Goal: Information Seeking & Learning: Check status

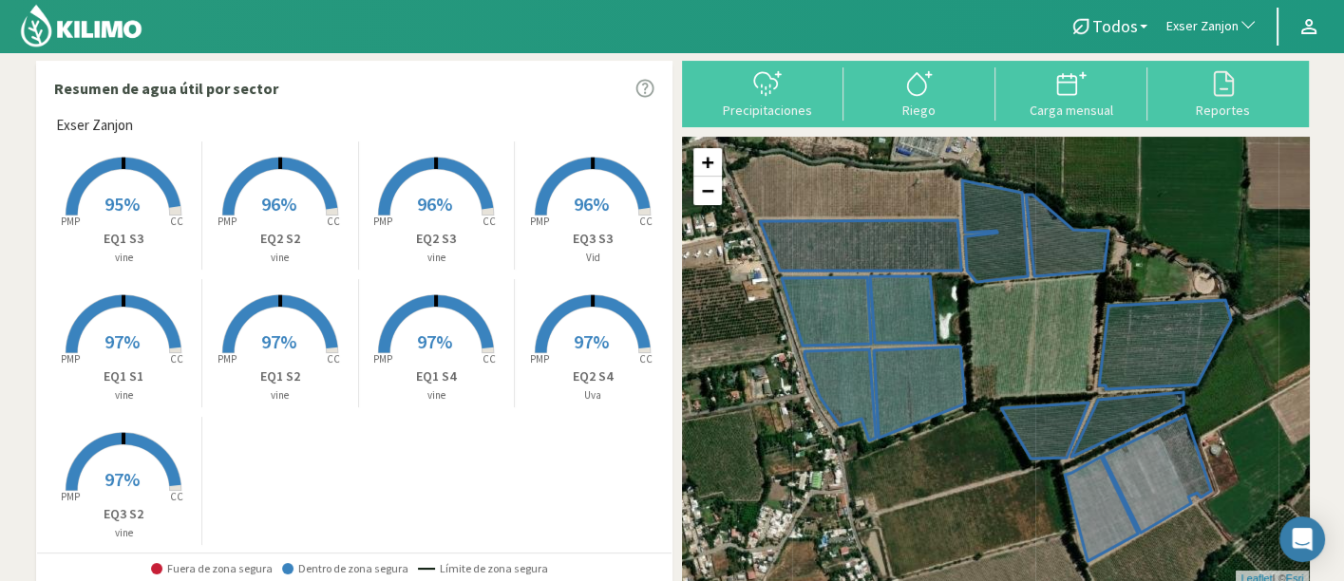
click at [1173, 19] on span "Exser Zanjon" at bounding box center [1202, 26] width 72 height 19
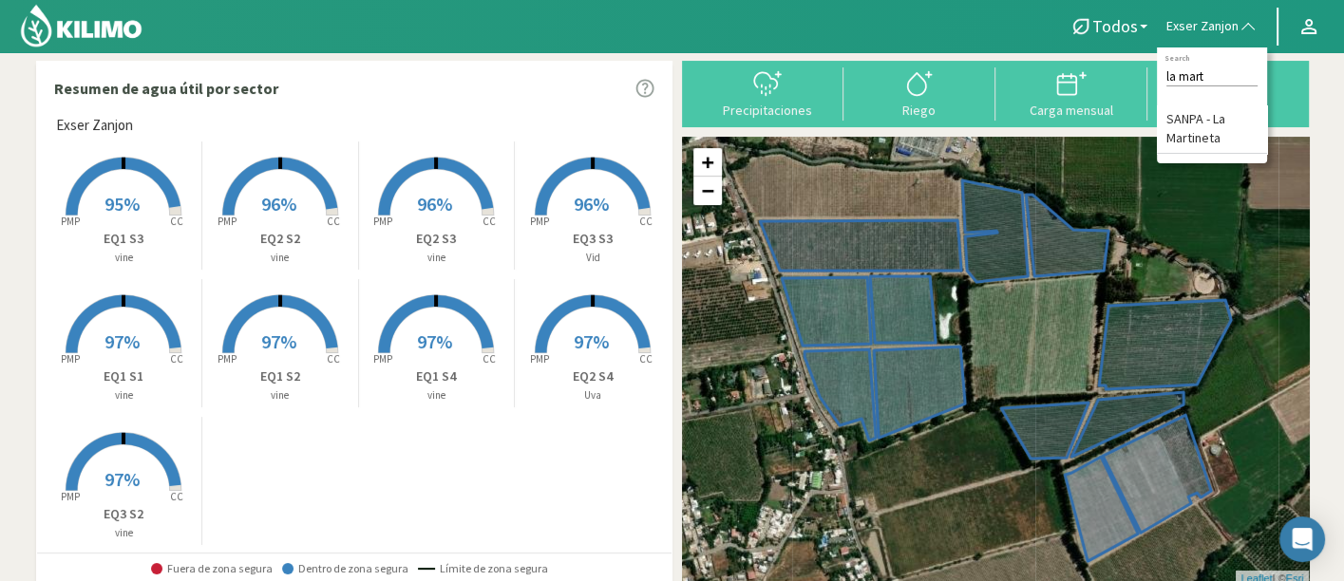
type input "la mart"
click at [1204, 140] on li "SANPA - La Martineta" at bounding box center [1212, 129] width 110 height 48
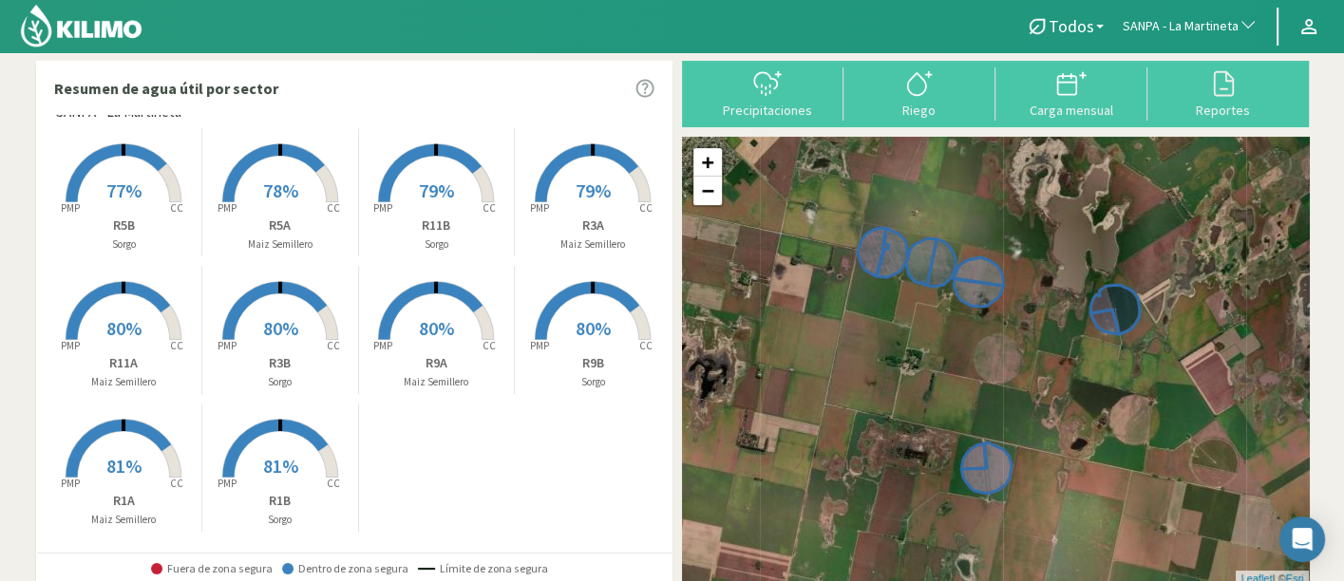
scroll to position [16, 0]
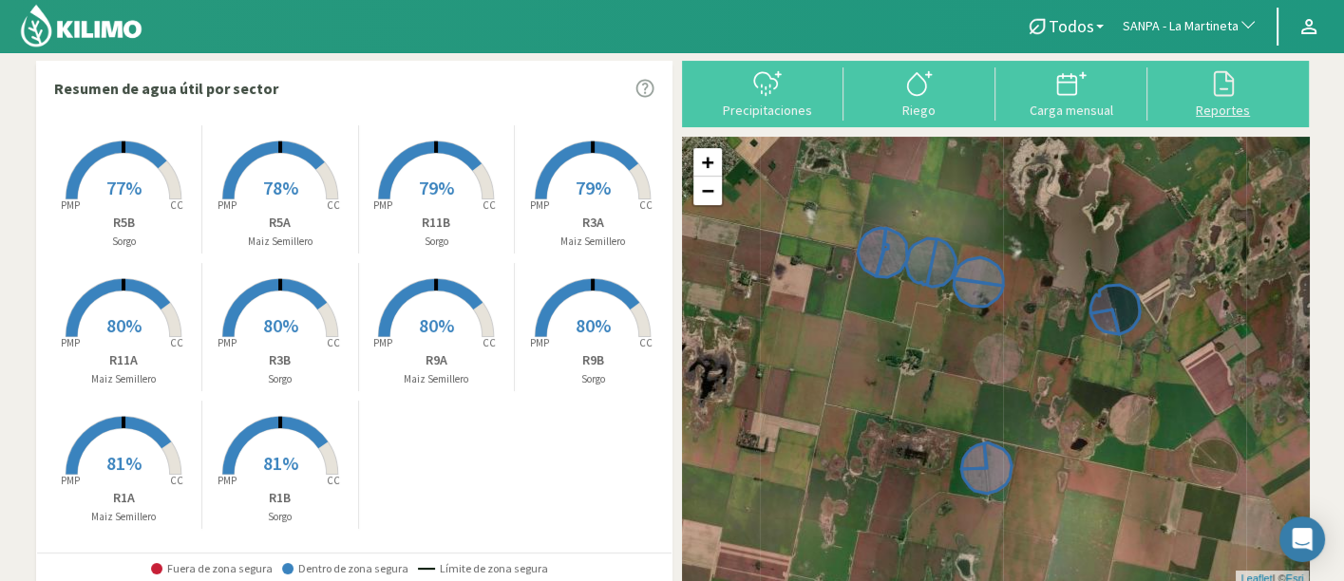
click at [1223, 104] on div "Reportes" at bounding box center [1223, 110] width 141 height 13
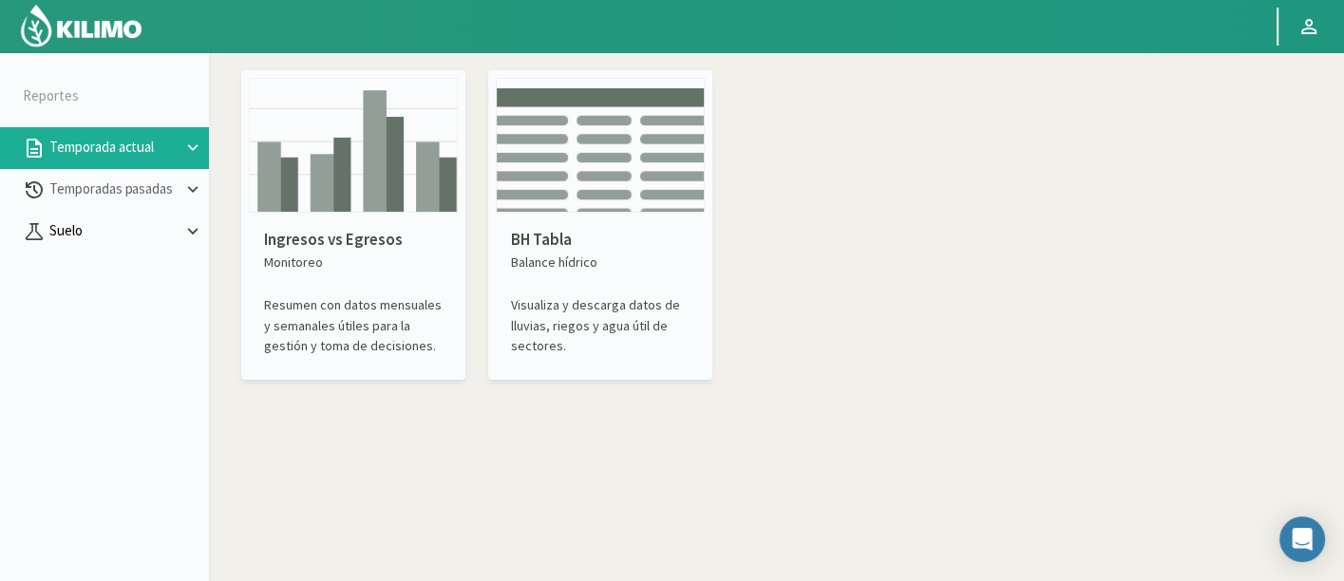
click at [116, 220] on p "Suelo" at bounding box center [114, 231] width 137 height 22
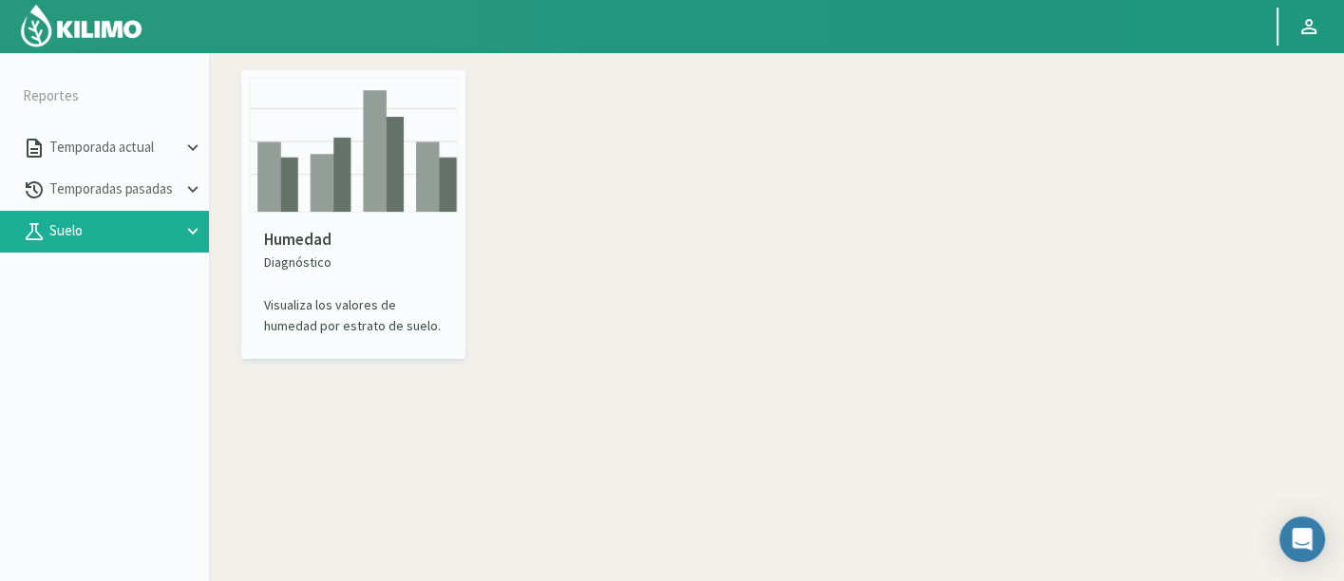
click at [394, 217] on div "Humedad Diagnóstico Visualiza los valores de humedad por estrato de suelo." at bounding box center [353, 282] width 209 height 139
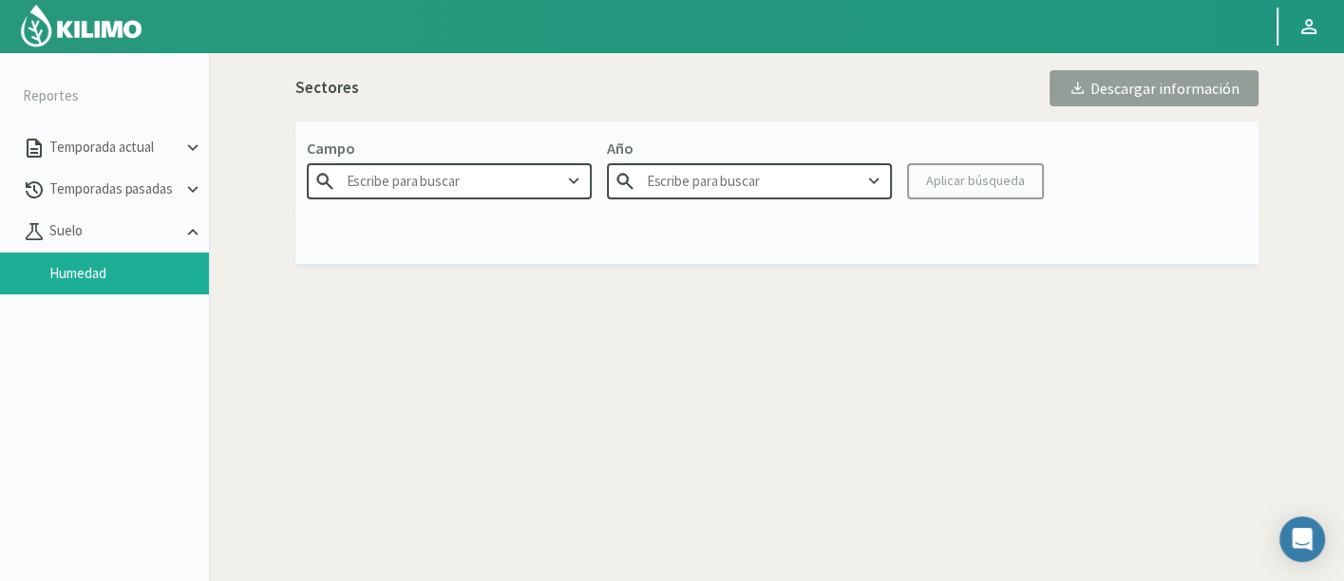
type input "Agr. Huertos de [GEOGRAPHIC_DATA]"
type input "2025"
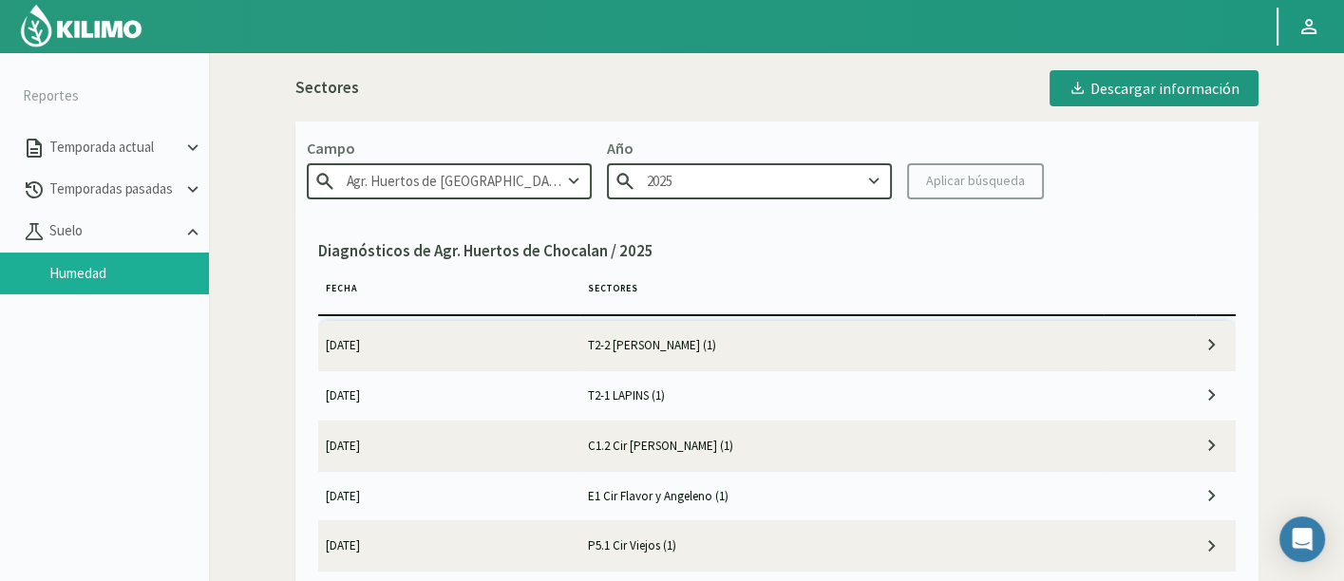
click at [786, 350] on td "T2-2 [PERSON_NAME] (1)" at bounding box center [841, 345] width 524 height 49
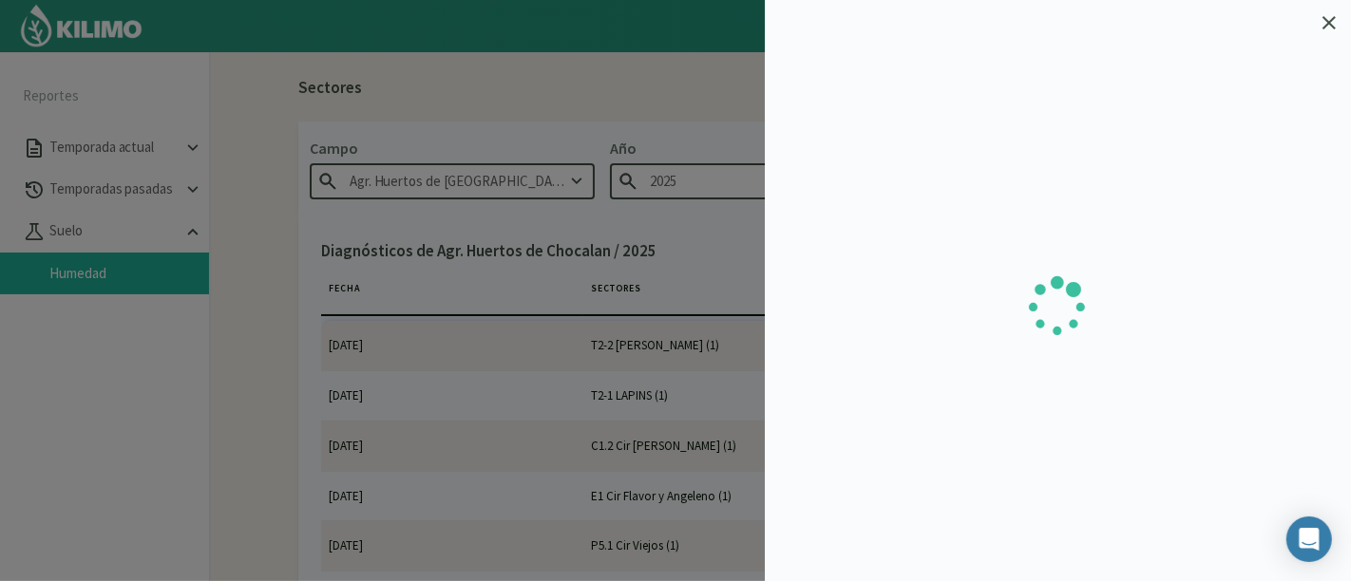
drag, startPoint x: 718, startPoint y: 275, endPoint x: 725, endPoint y: 267, distance: 10.8
click at [718, 275] on div at bounding box center [675, 290] width 1351 height 581
click at [1328, 13] on div at bounding box center [1058, 290] width 586 height 581
click at [1335, 19] on icon at bounding box center [1328, 22] width 13 height 13
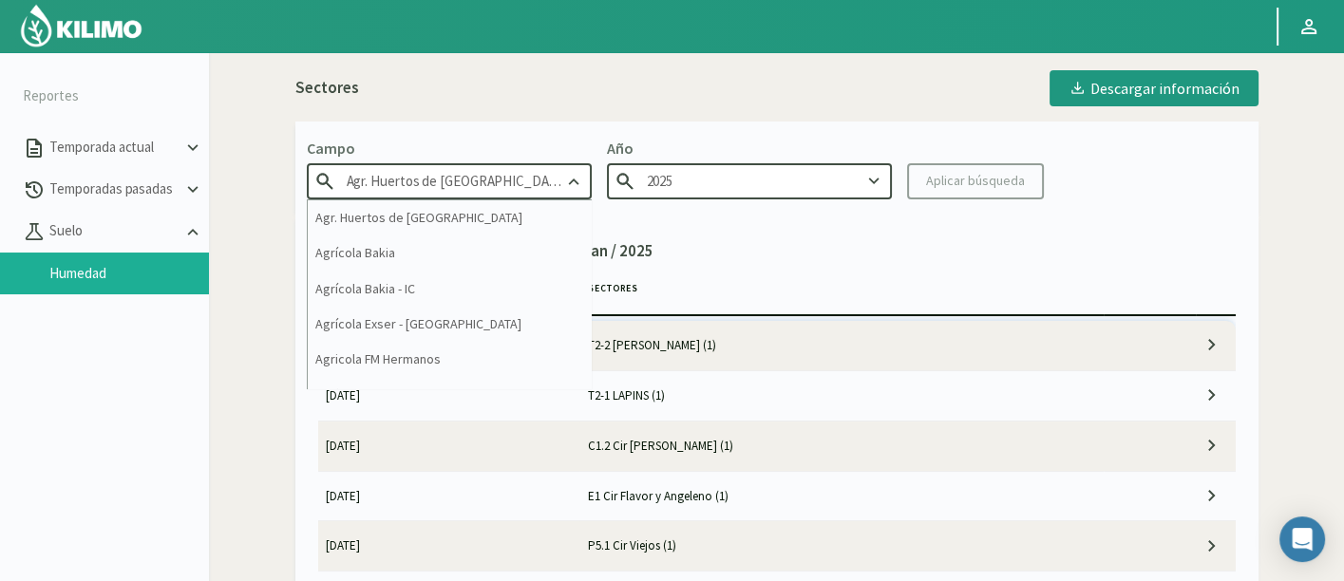
click at [518, 188] on input "Agr. Huertos de [GEOGRAPHIC_DATA]" at bounding box center [449, 180] width 285 height 35
type input "l"
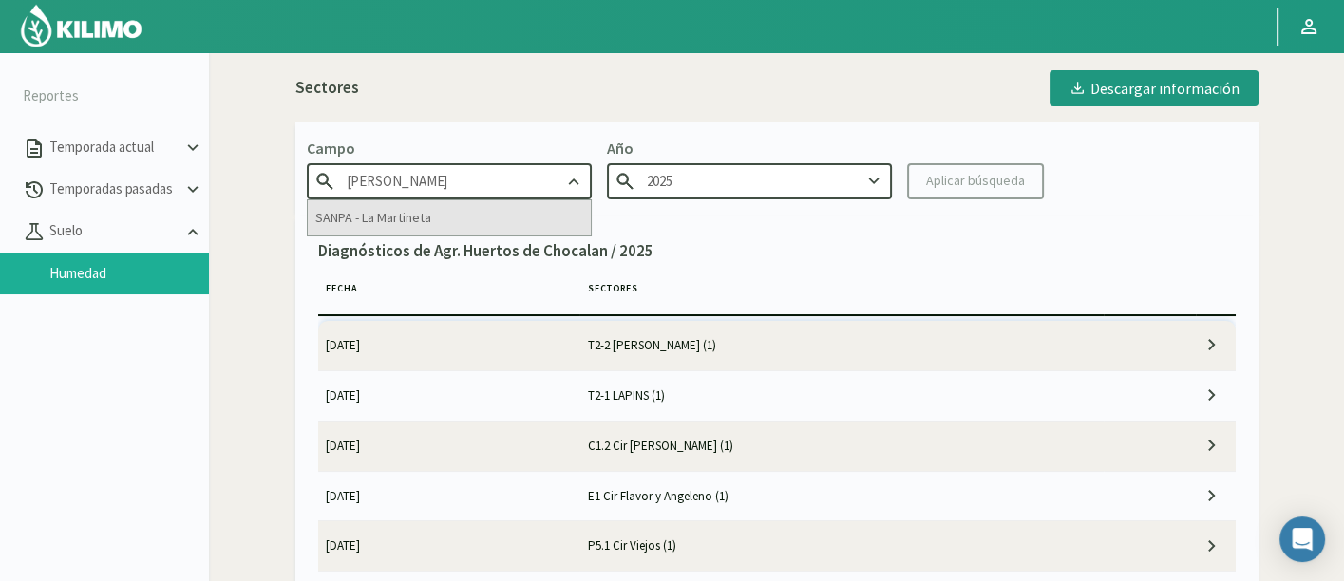
click at [521, 213] on div "SANPA - La Martineta" at bounding box center [449, 217] width 283 height 35
type input "SANPA - La Martineta"
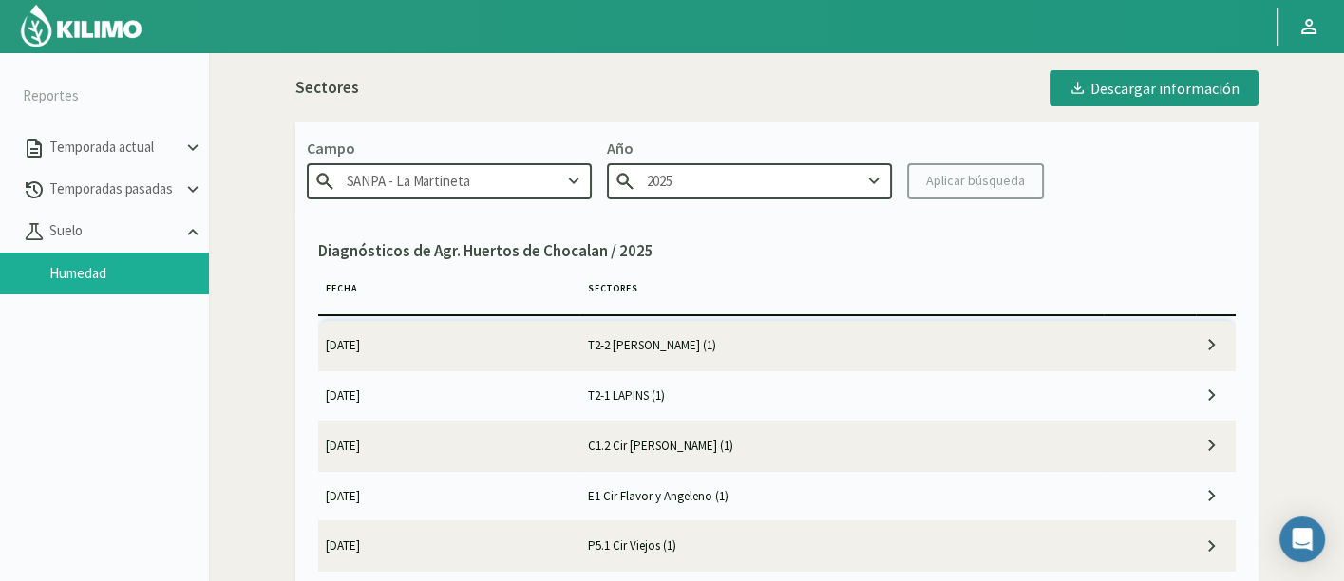
click at [826, 177] on input "2025" at bounding box center [749, 180] width 285 height 35
click at [964, 168] on button "Aplicar búsqueda" at bounding box center [975, 181] width 137 height 36
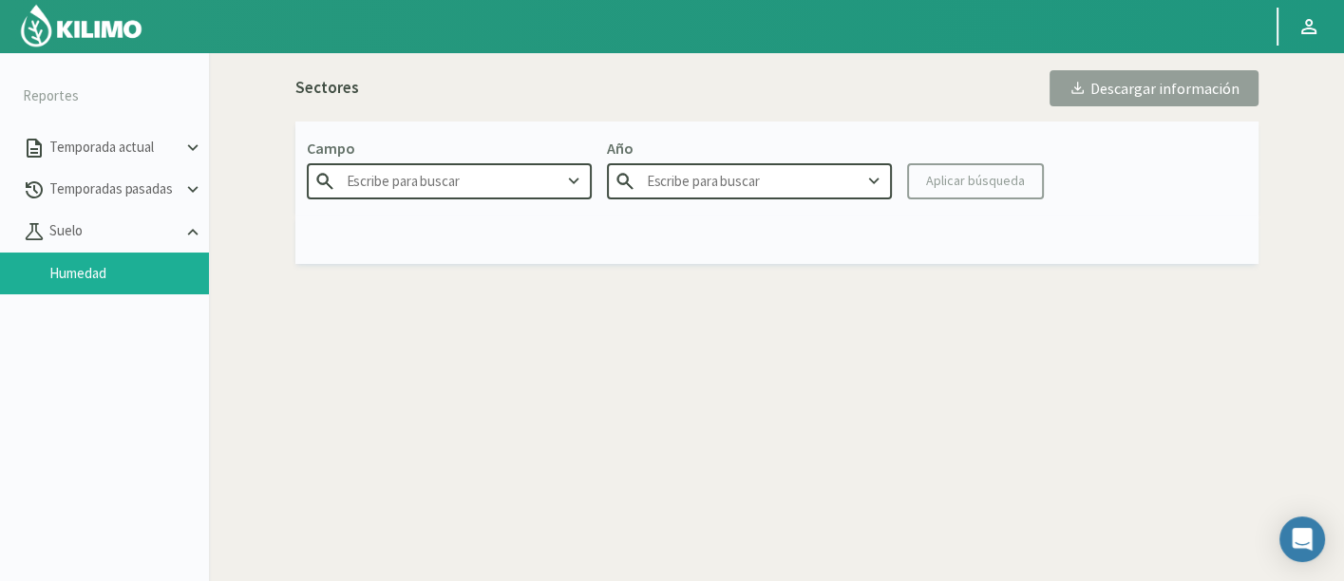
type input "SANPA - La Martineta"
type input "2025"
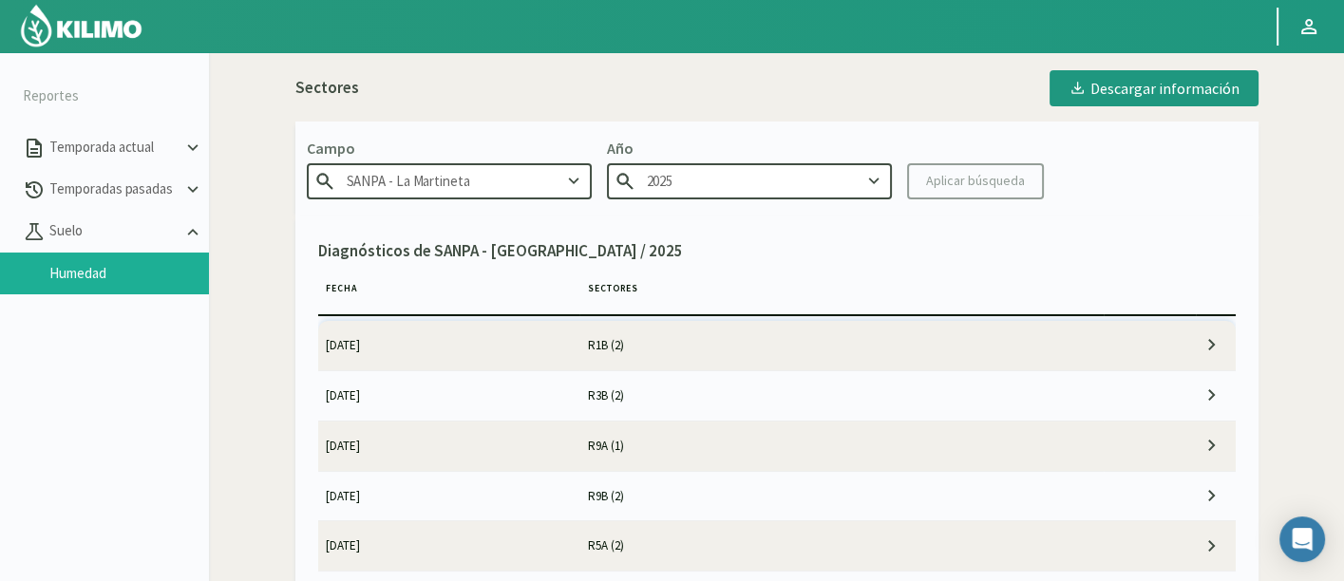
click at [748, 355] on td "R1B (2)" at bounding box center [841, 345] width 524 height 49
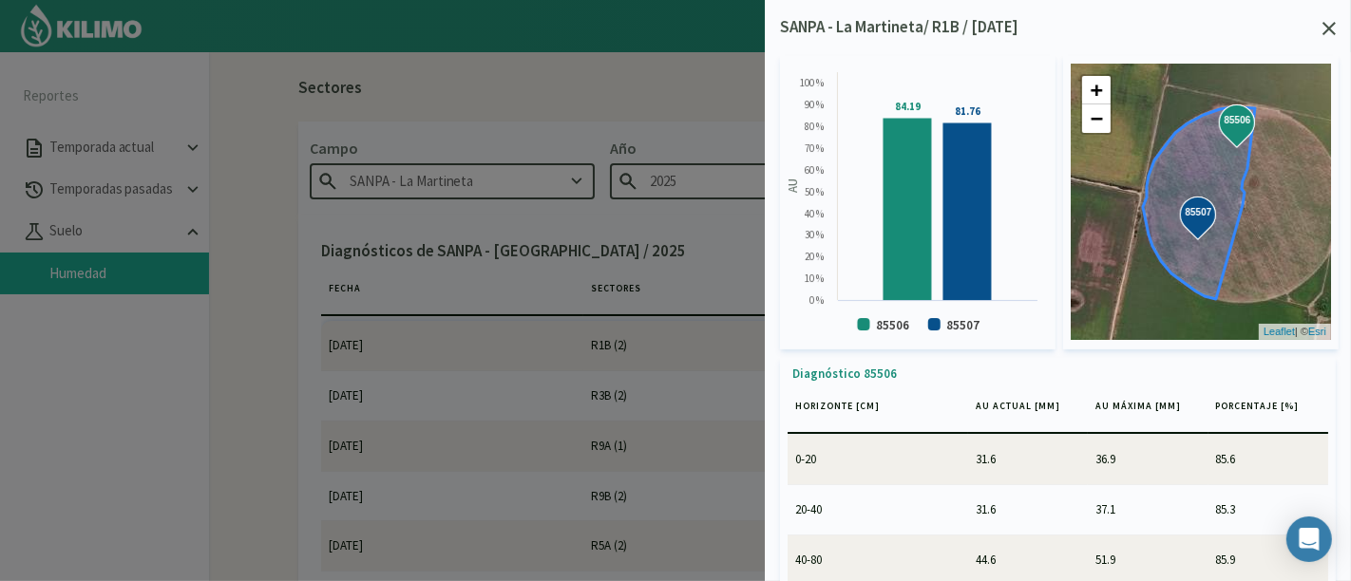
click at [1331, 28] on icon at bounding box center [1328, 28] width 13 height 13
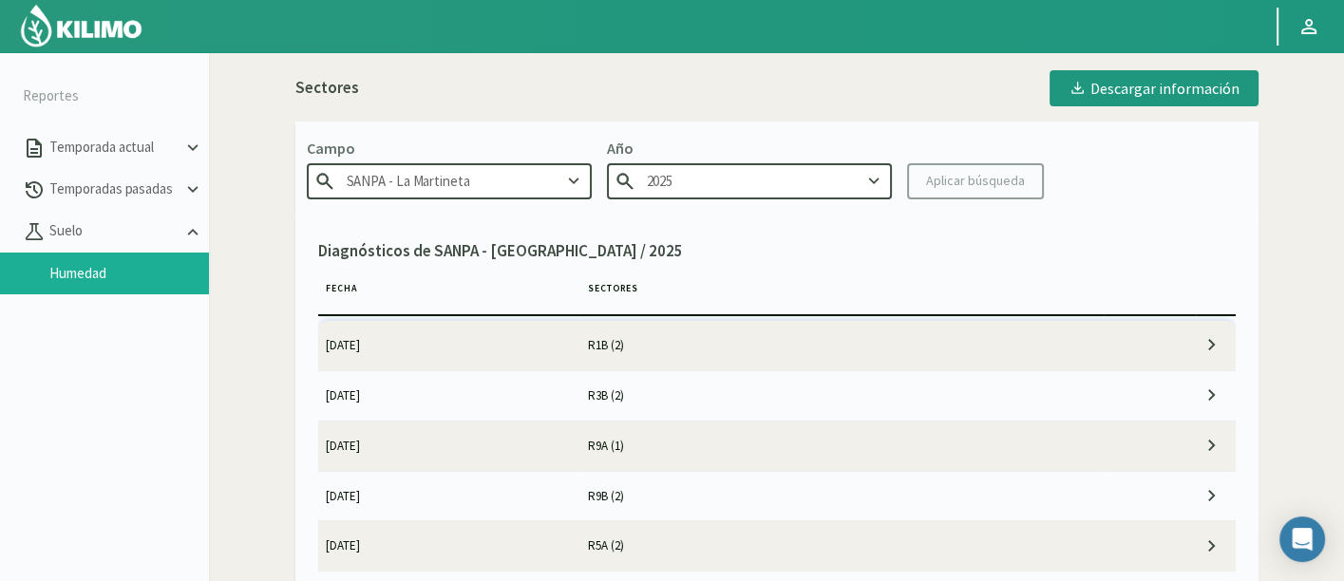
click at [705, 407] on td "R3B (2)" at bounding box center [841, 394] width 524 height 49
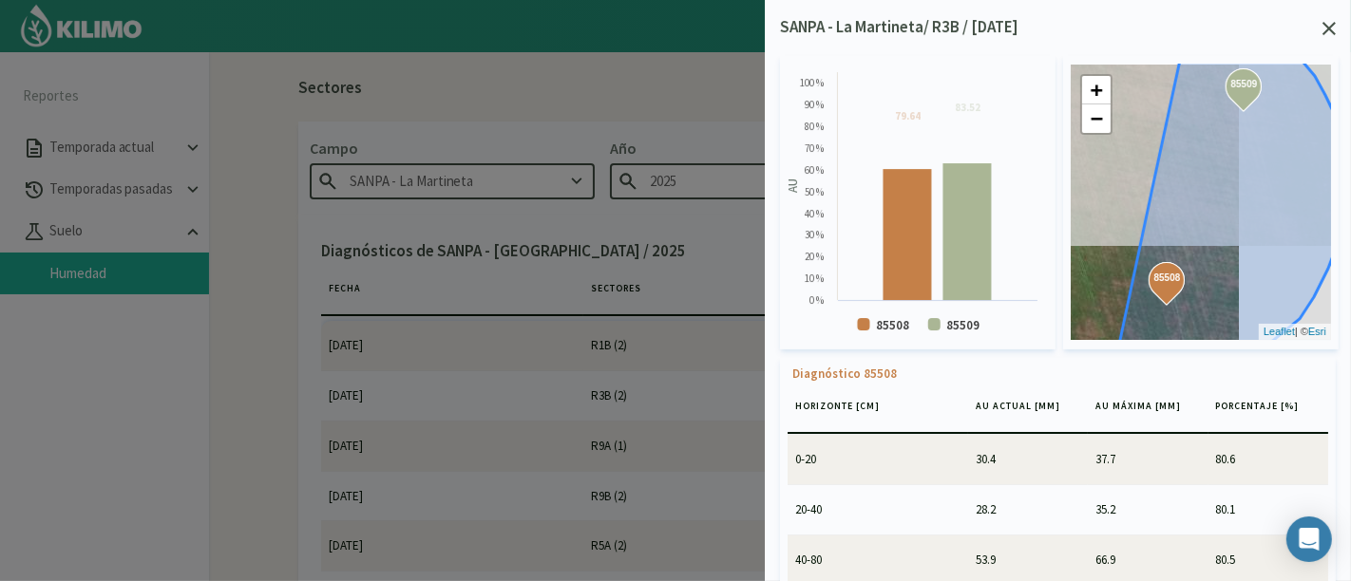
click at [1339, 31] on div "SANPA - La Martineta/ R3B / [DATE] Created with Highcharts 9.2.2 AU 79.64 ​ 79.…" at bounding box center [1058, 290] width 586 height 581
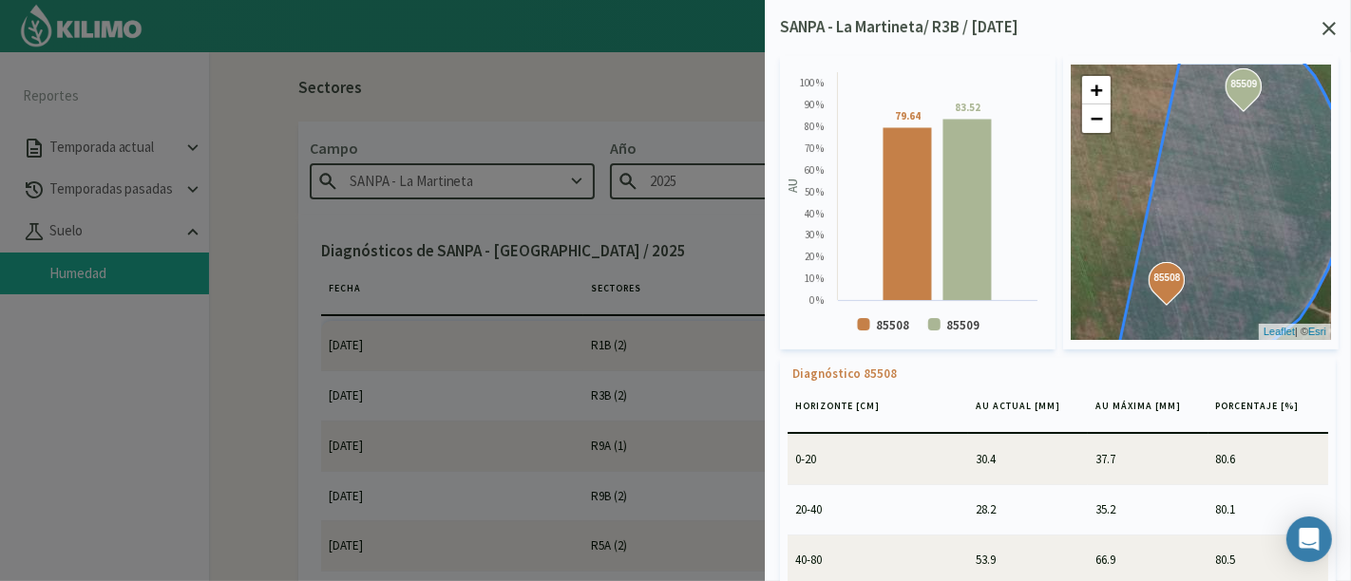
click at [1330, 26] on icon at bounding box center [1328, 28] width 13 height 13
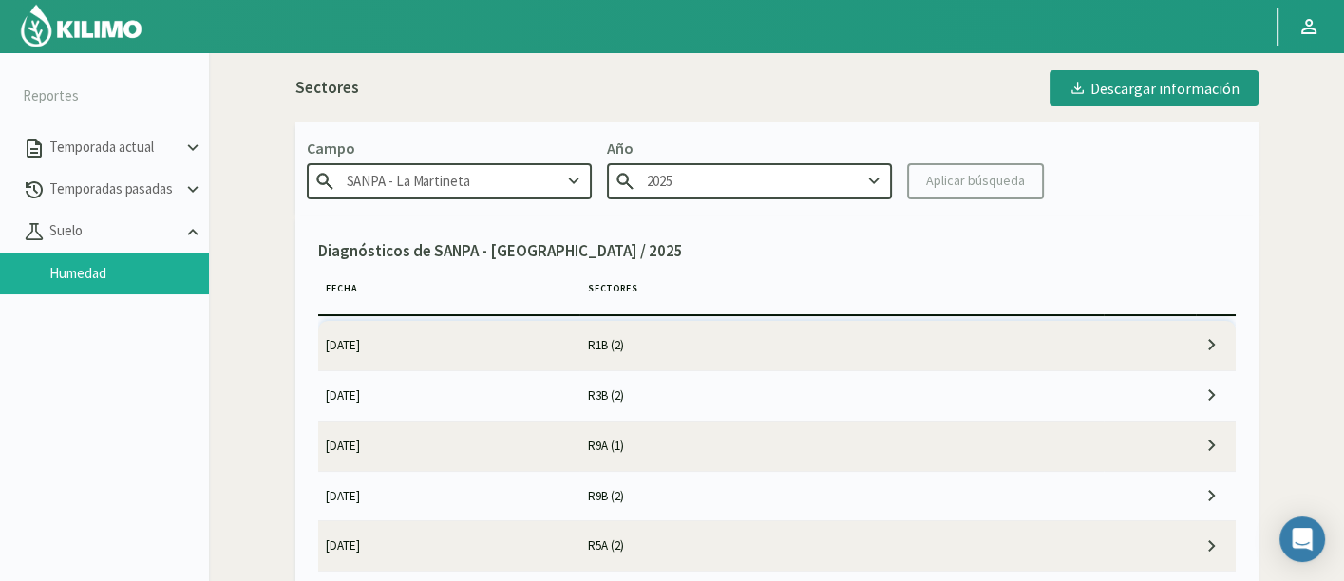
click at [739, 449] on td "R9A (1)" at bounding box center [841, 445] width 524 height 49
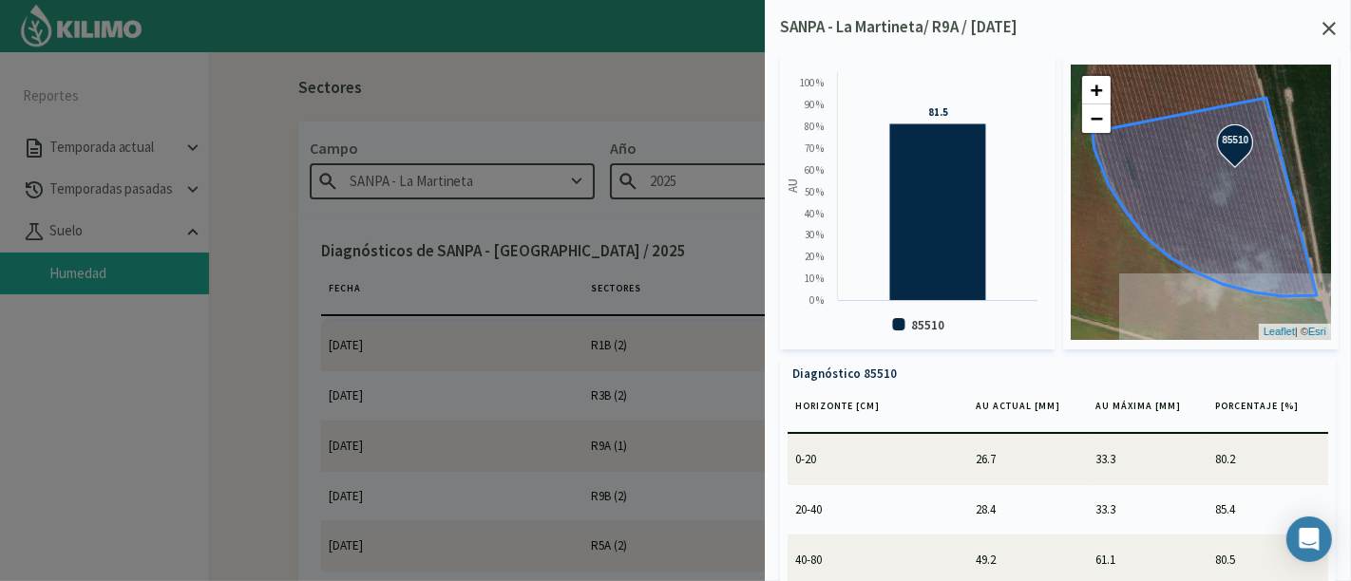
click at [1330, 28] on icon at bounding box center [1328, 28] width 13 height 13
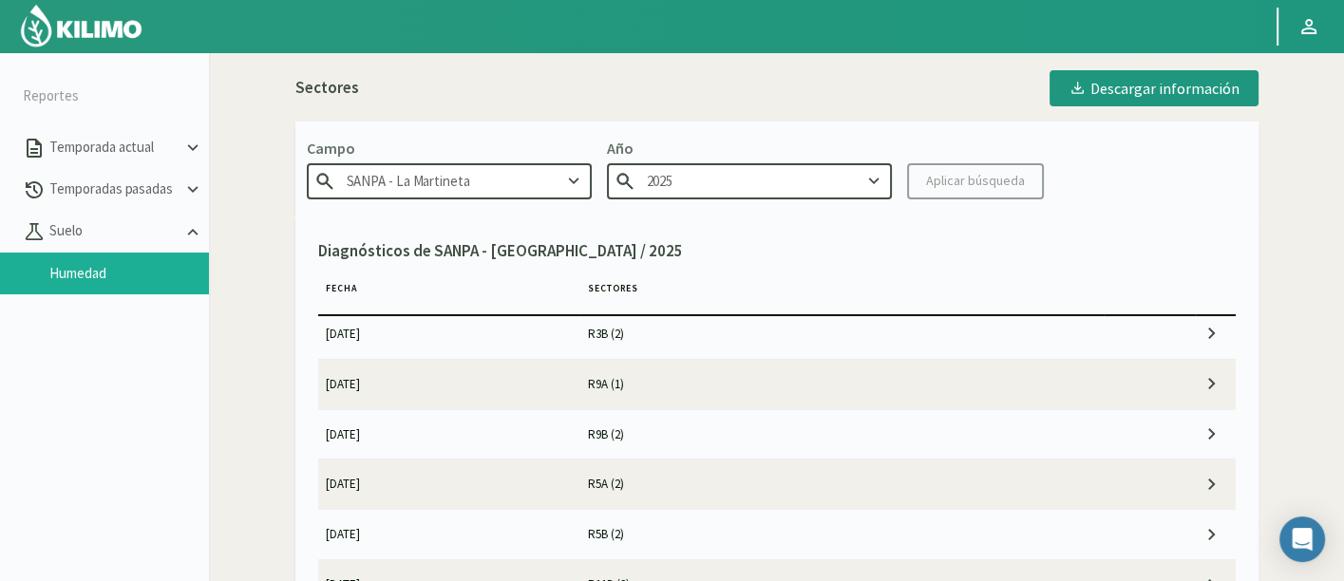
scroll to position [105, 0]
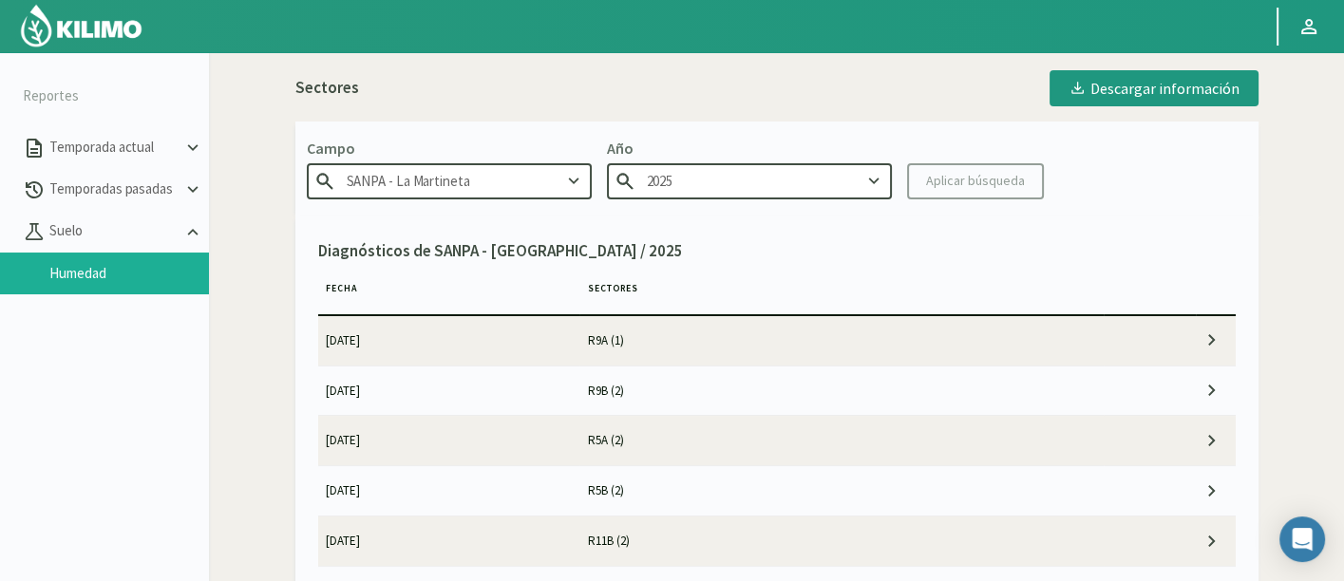
click at [648, 438] on td "R5A (2)" at bounding box center [841, 440] width 524 height 49
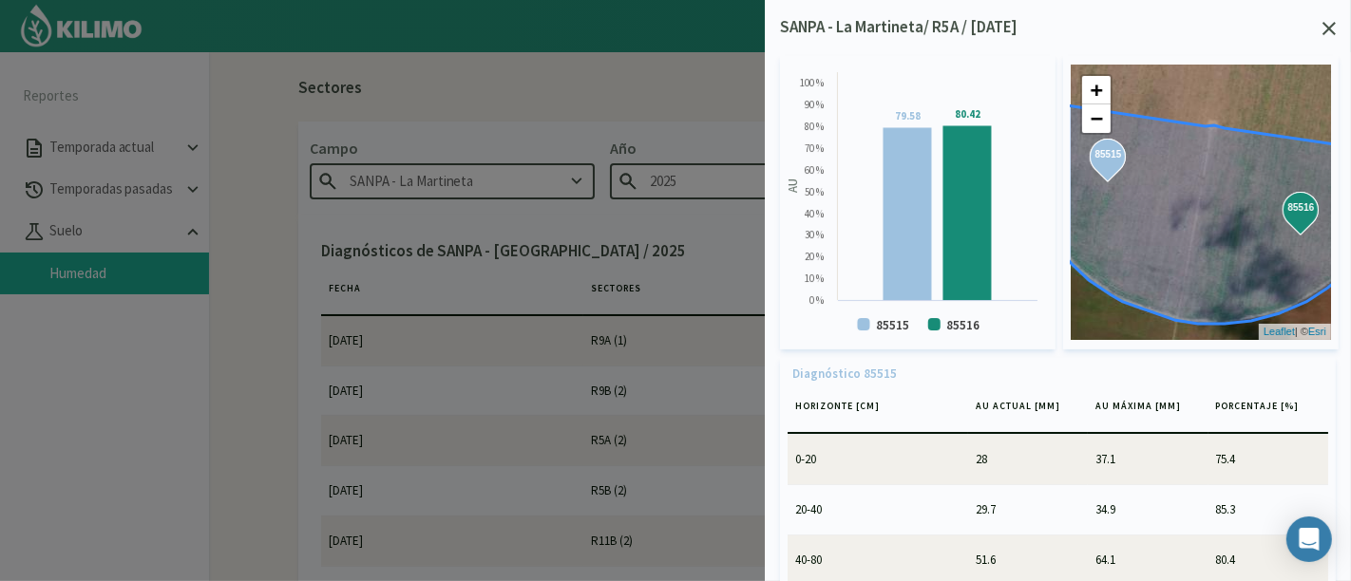
click at [1326, 28] on icon at bounding box center [1328, 28] width 13 height 13
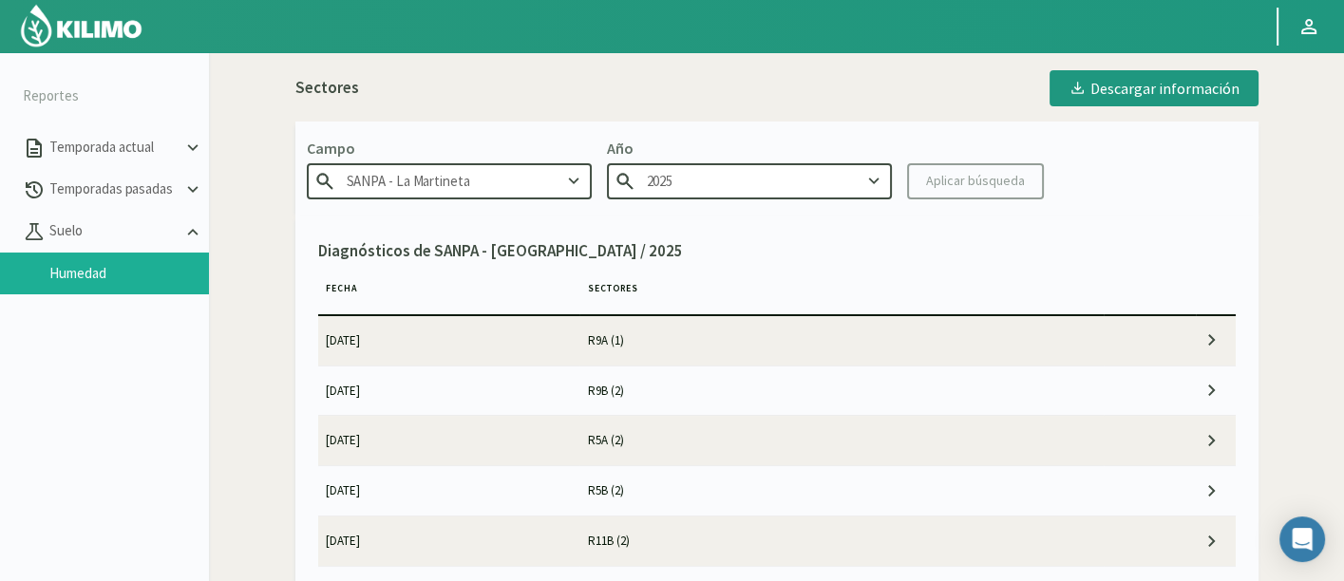
click at [777, 491] on td "R5B (2)" at bounding box center [841, 490] width 524 height 49
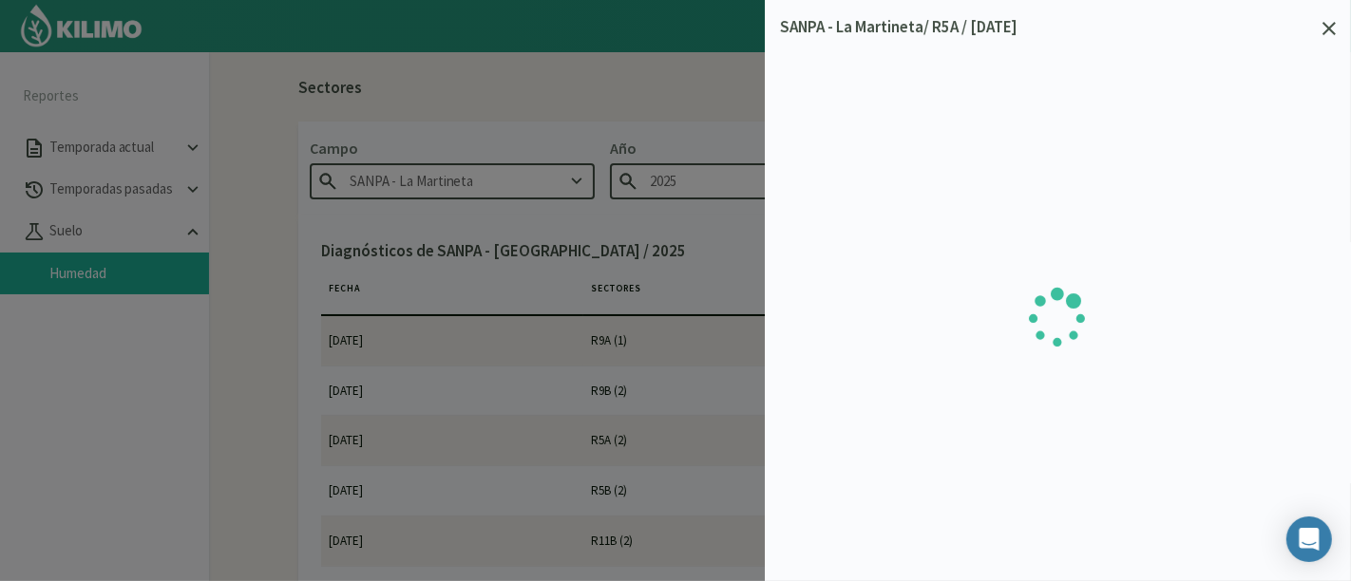
click at [1327, 34] on icon at bounding box center [1328, 28] width 13 height 13
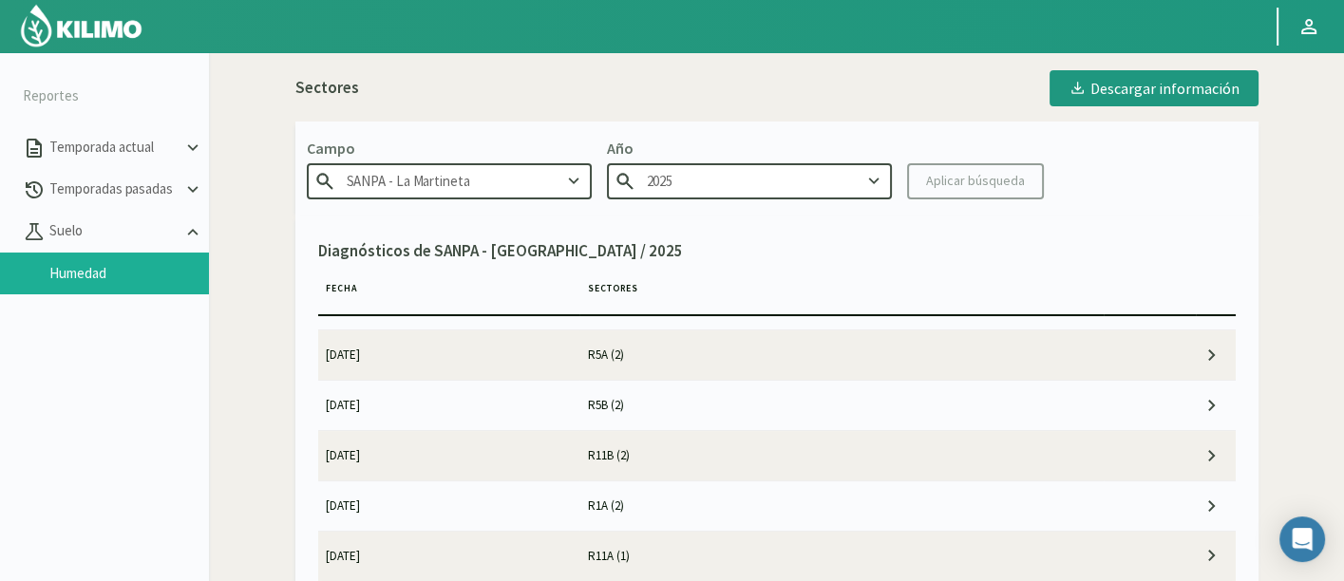
scroll to position [211, 0]
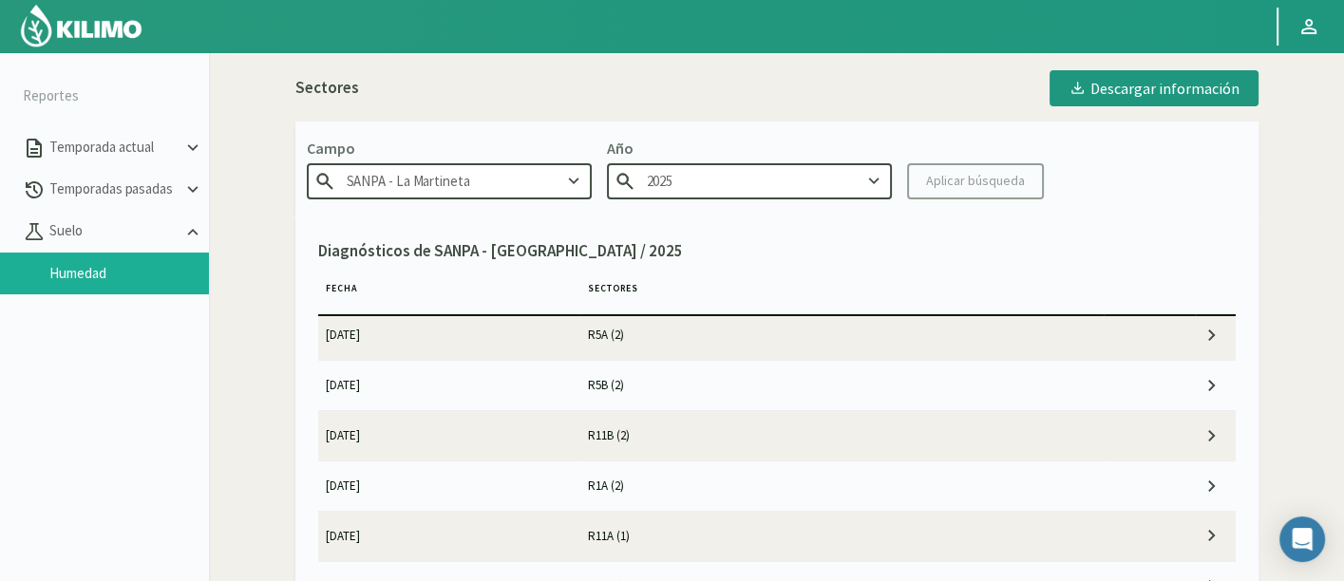
click at [776, 483] on td "R1A (2)" at bounding box center [841, 486] width 524 height 49
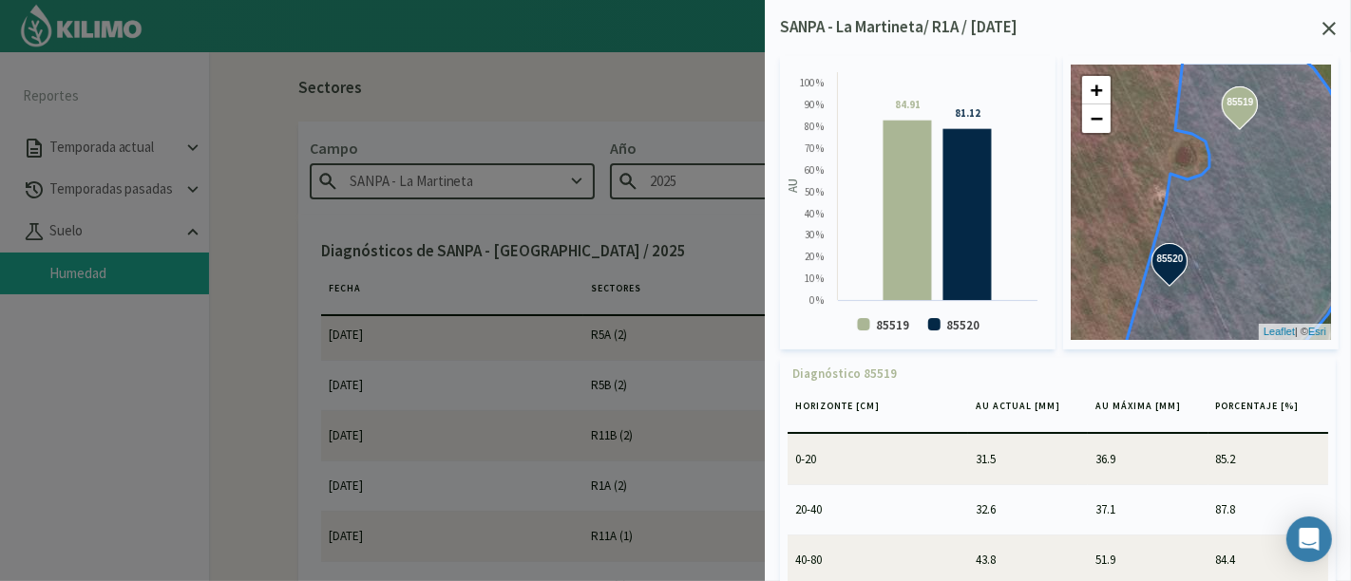
click at [1332, 30] on icon at bounding box center [1328, 28] width 13 height 13
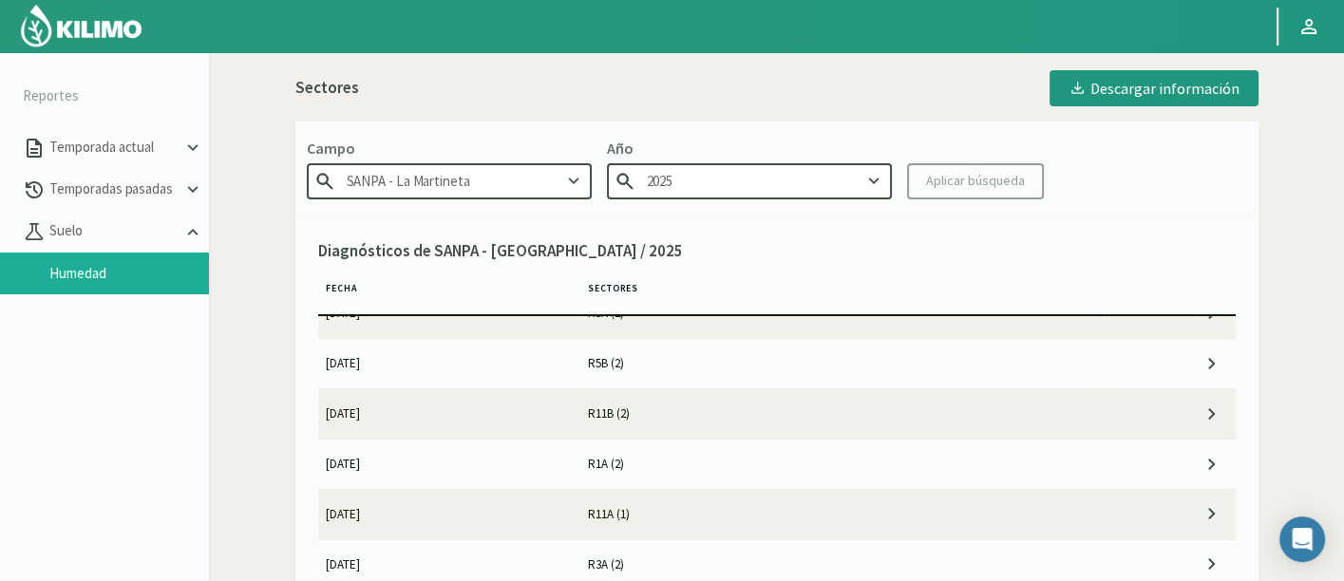
scroll to position [244, 0]
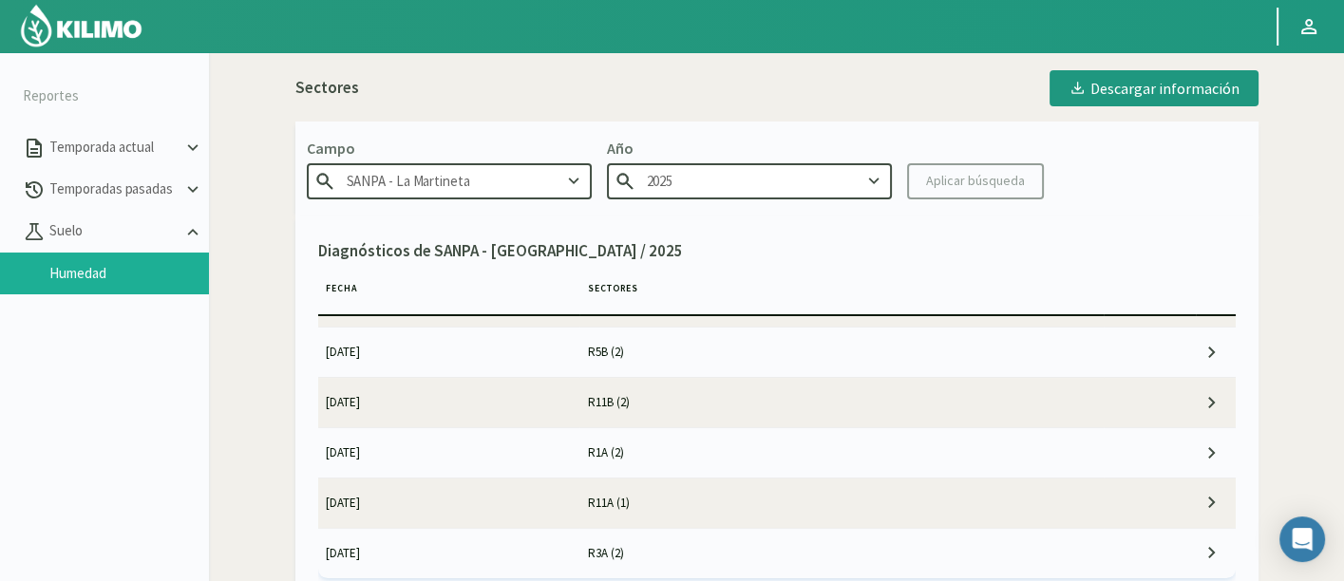
click at [867, 482] on td "R11A (1)" at bounding box center [841, 502] width 524 height 49
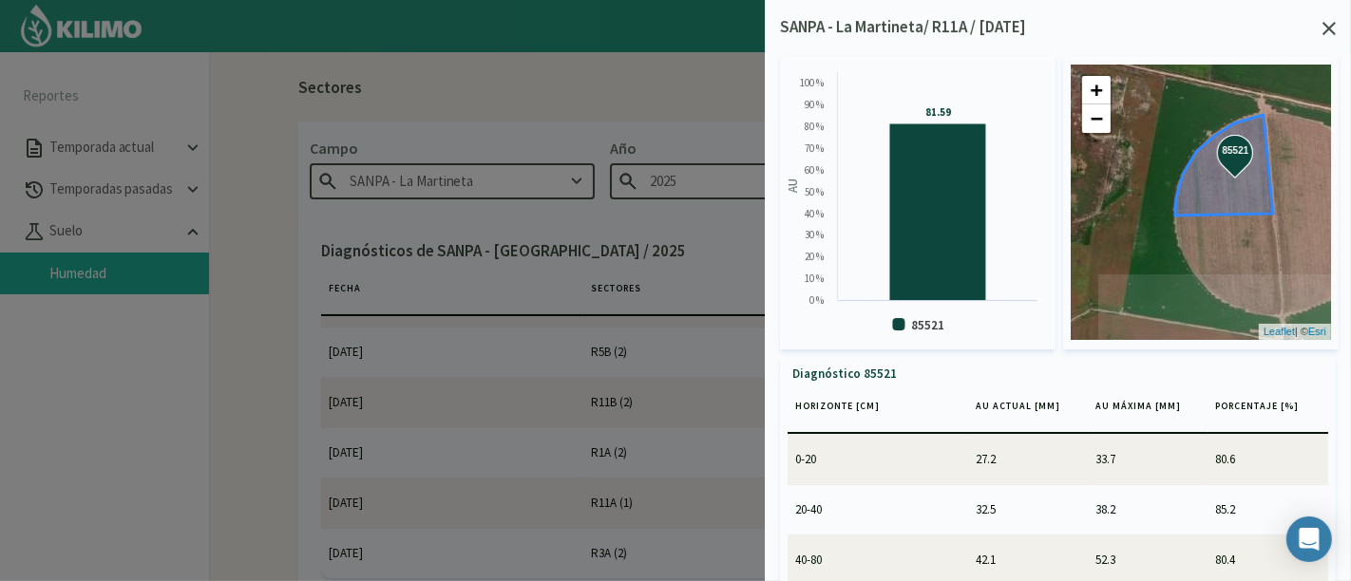
click at [1330, 40] on div "Created with Highcharts 9.2.2 AU 81.59 ​ 81.59 85521 0 % 10 % 20 % 30 % 40 % 50…" at bounding box center [1058, 315] width 556 height 551
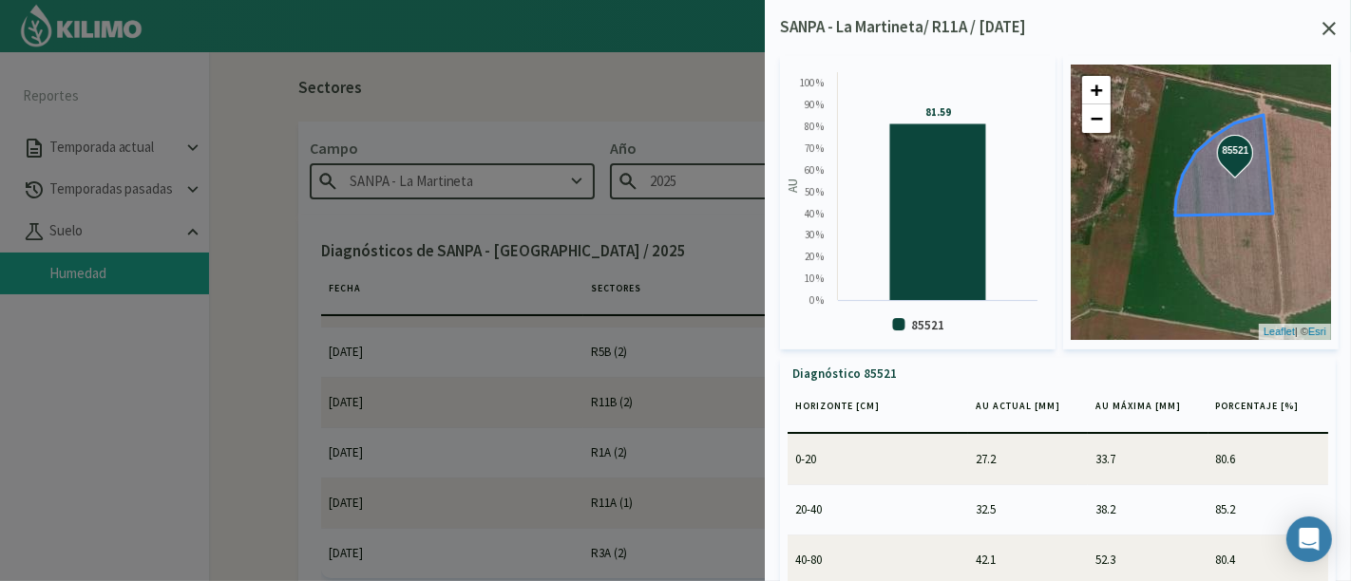
click at [1332, 27] on icon at bounding box center [1328, 28] width 13 height 13
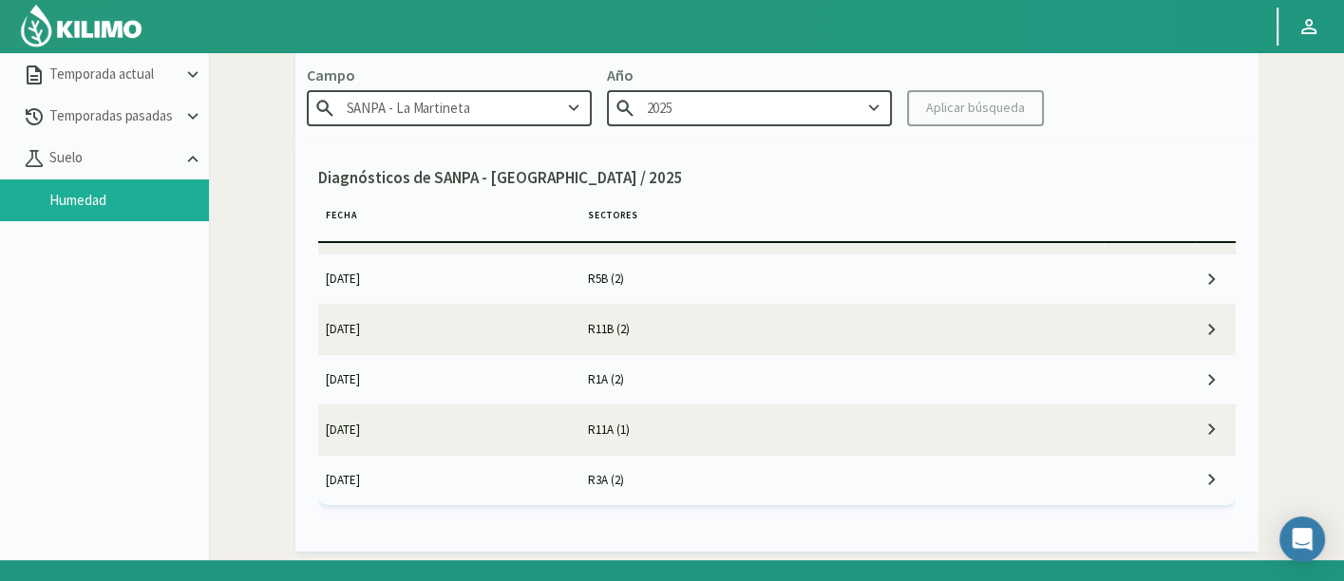
scroll to position [105, 0]
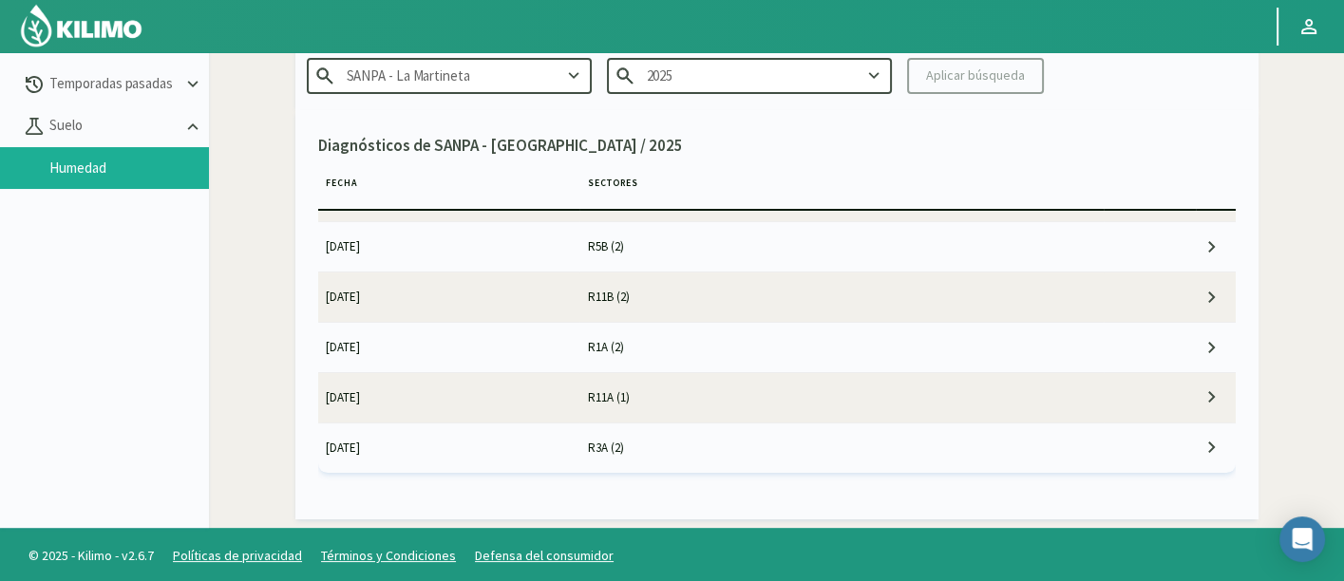
click at [790, 450] on td "R3A (2)" at bounding box center [841, 447] width 524 height 49
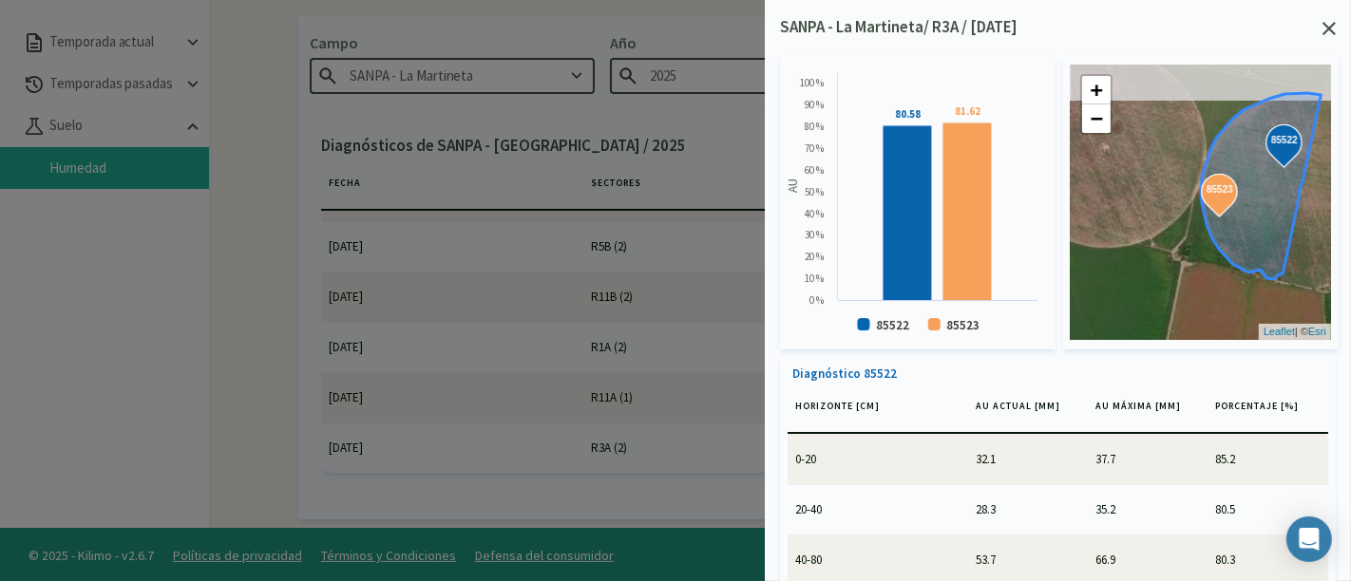
drag, startPoint x: 1273, startPoint y: 169, endPoint x: 1255, endPoint y: 199, distance: 35.3
click at [1255, 199] on icon at bounding box center [1262, 186] width 120 height 186
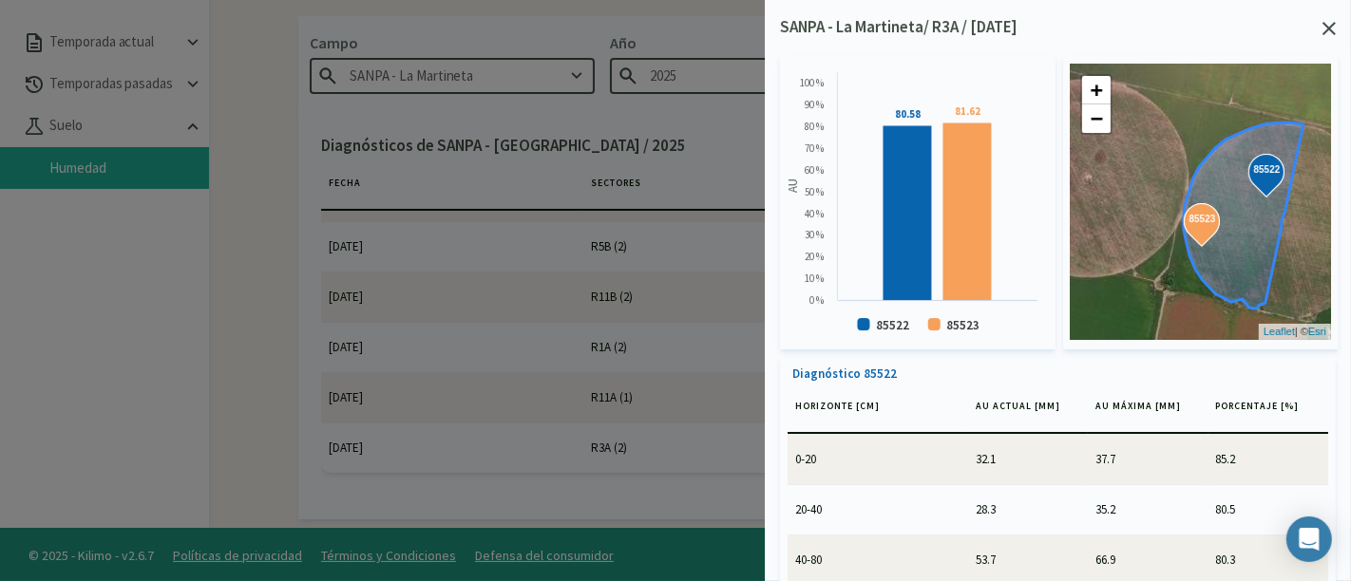
click at [1330, 30] on icon at bounding box center [1328, 28] width 13 height 13
